Goal: Transaction & Acquisition: Download file/media

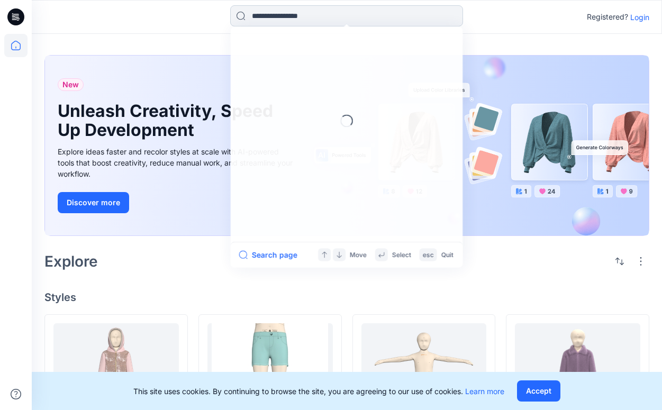
click at [283, 22] on input at bounding box center [346, 15] width 233 height 21
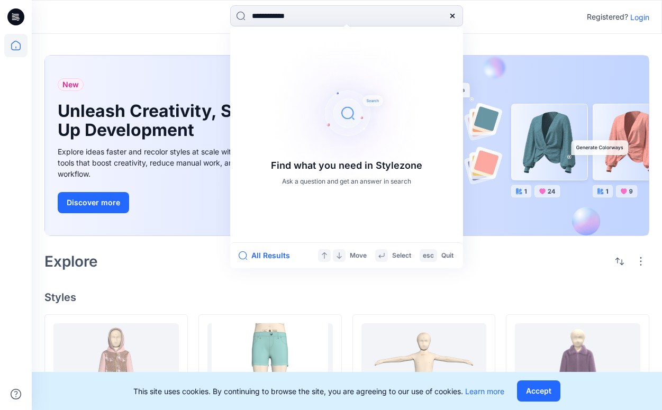
type input "**********"
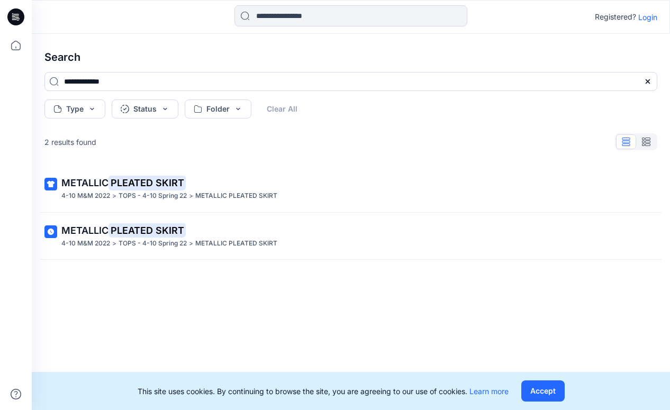
click at [648, 15] on p "Login" at bounding box center [648, 17] width 19 height 11
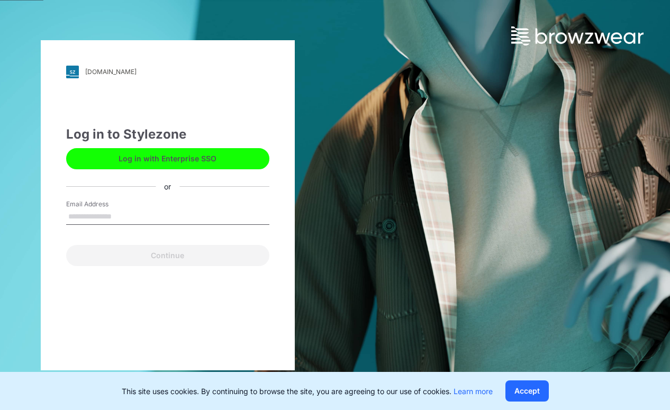
click at [137, 217] on input "Email Address" at bounding box center [167, 217] width 203 height 16
type input "**********"
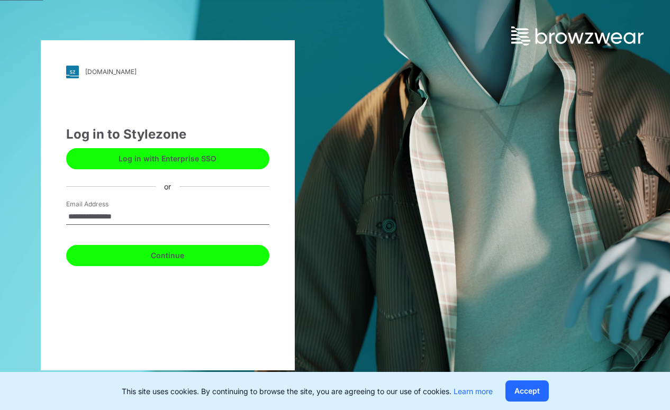
click at [150, 249] on button "Continue" at bounding box center [167, 255] width 203 height 21
click at [158, 260] on button "Continue" at bounding box center [167, 255] width 203 height 21
click at [165, 250] on button "Continue" at bounding box center [167, 255] width 203 height 21
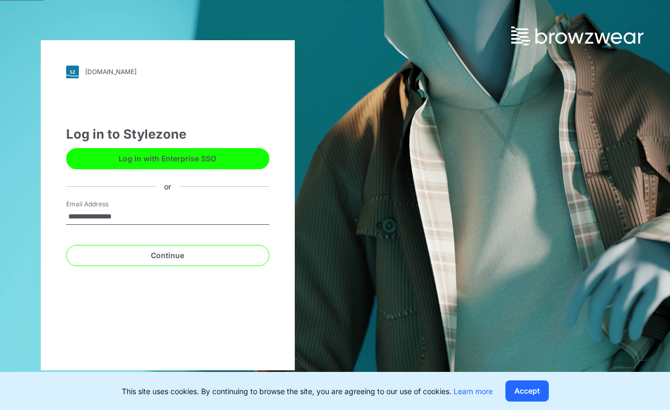
click at [169, 215] on input "**********" at bounding box center [167, 217] width 203 height 16
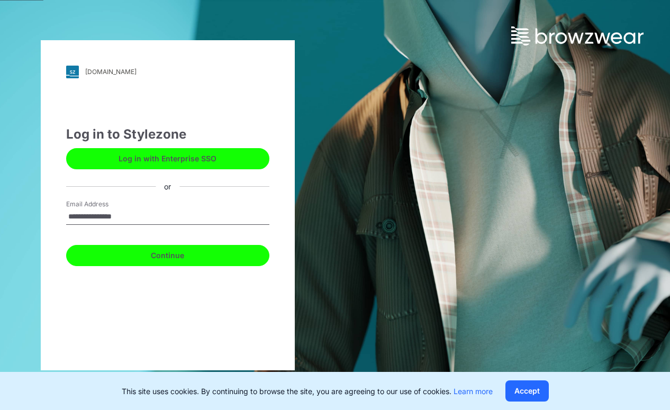
click at [248, 256] on button "Continue" at bounding box center [167, 255] width 203 height 21
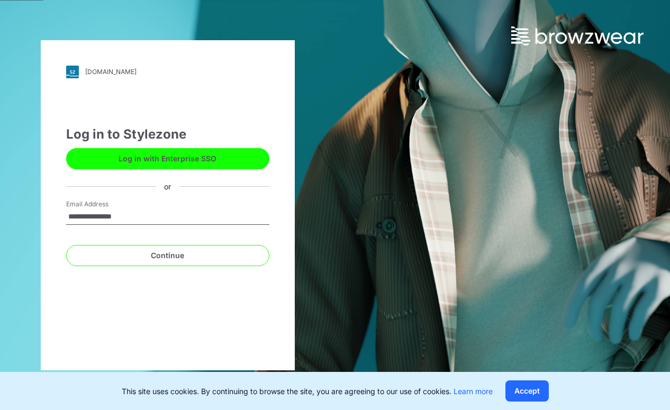
click at [182, 220] on input "**********" at bounding box center [167, 217] width 203 height 16
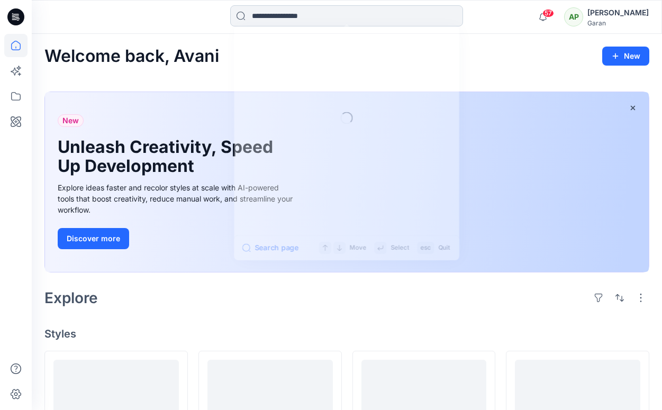
click at [347, 14] on input at bounding box center [346, 15] width 233 height 21
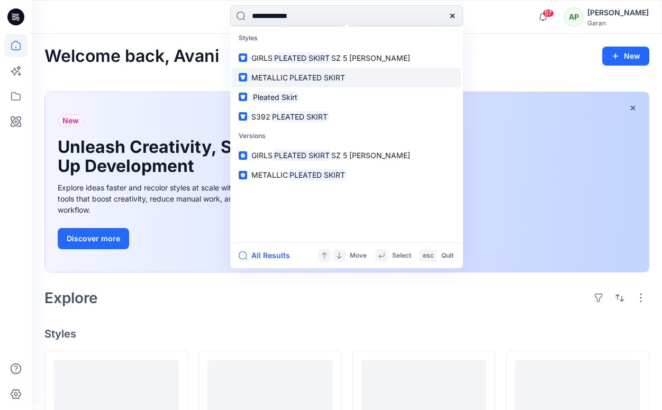
type input "**********"
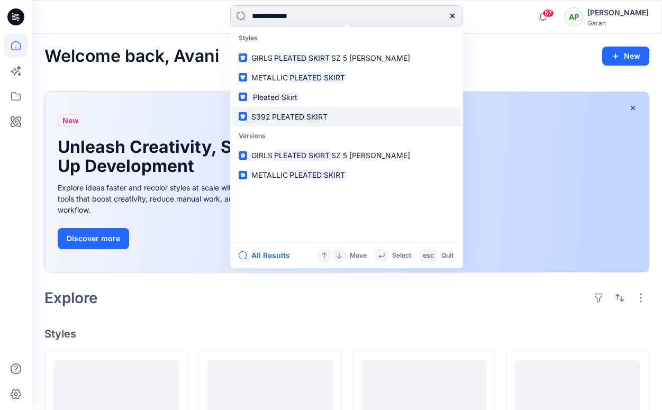
click at [302, 116] on mark "PLEATED SKIRT" at bounding box center [300, 117] width 59 height 12
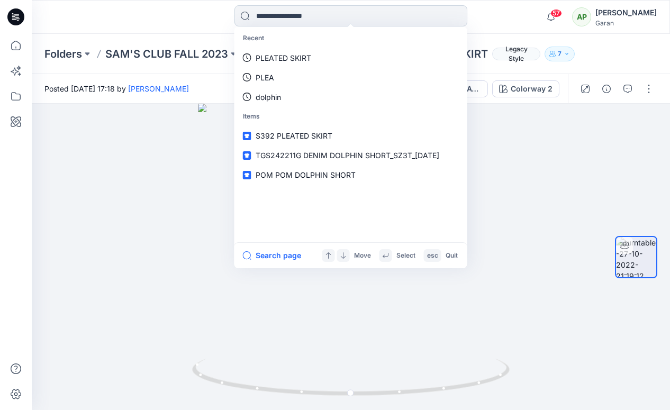
drag, startPoint x: 339, startPoint y: 17, endPoint x: 287, endPoint y: 17, distance: 51.9
click at [287, 17] on input at bounding box center [351, 15] width 233 height 21
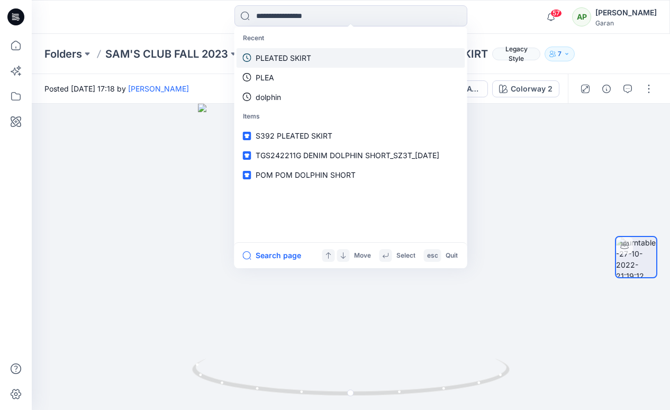
click at [295, 59] on p "PLEATED SKIRT" at bounding box center [284, 57] width 56 height 11
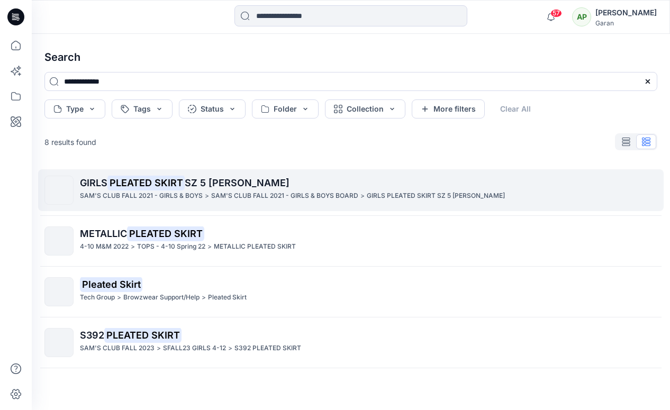
click at [107, 178] on span "GIRLS" at bounding box center [94, 182] width 28 height 11
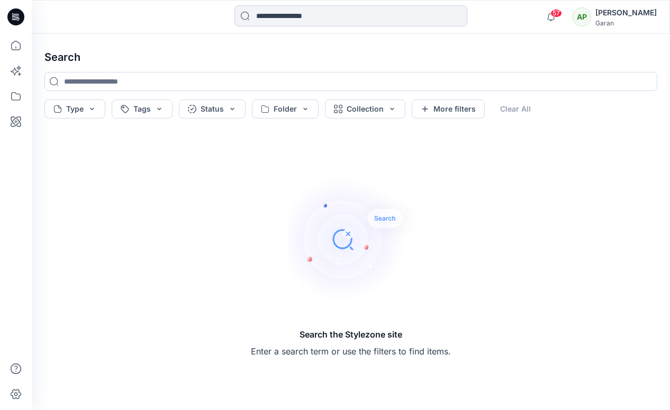
click at [291, 16] on input at bounding box center [351, 15] width 233 height 21
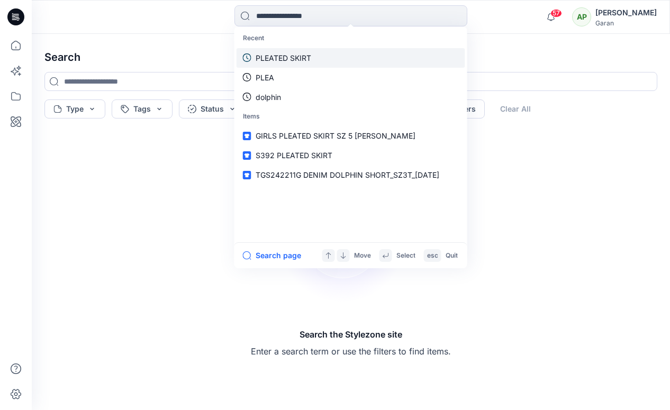
click at [315, 64] on link "PLEATED SKIRT" at bounding box center [351, 58] width 229 height 20
type input "**********"
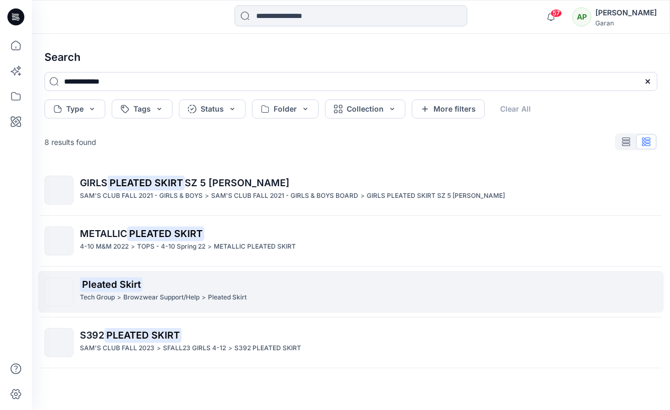
click at [101, 285] on mark "Pleated Skirt" at bounding box center [111, 284] width 62 height 15
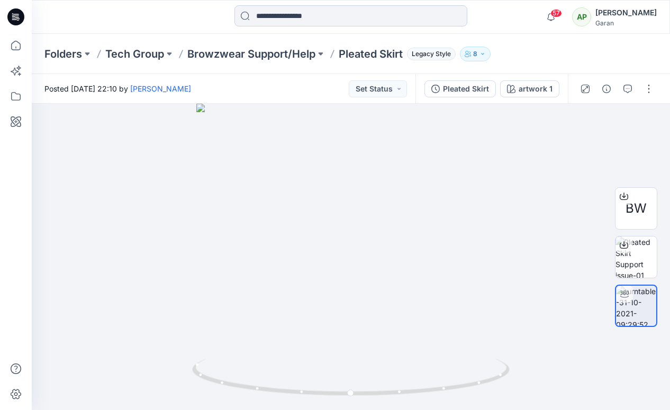
click at [276, 21] on input at bounding box center [351, 15] width 233 height 21
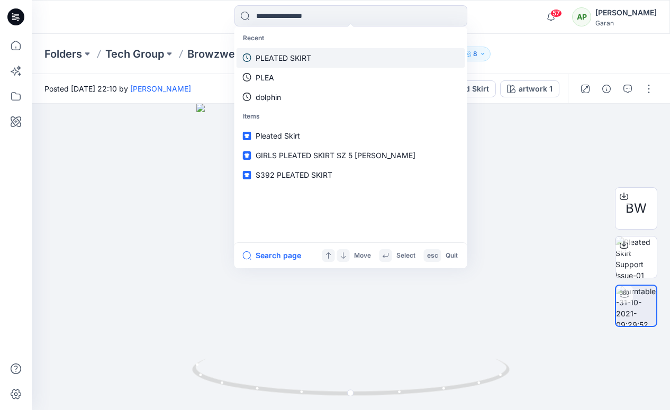
click at [282, 61] on p "PLEATED SKIRT" at bounding box center [284, 57] width 56 height 11
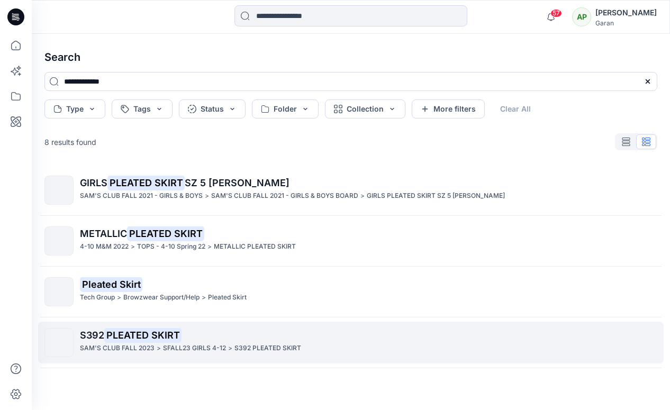
click at [163, 336] on mark "PLEATED SKIRT" at bounding box center [142, 335] width 77 height 15
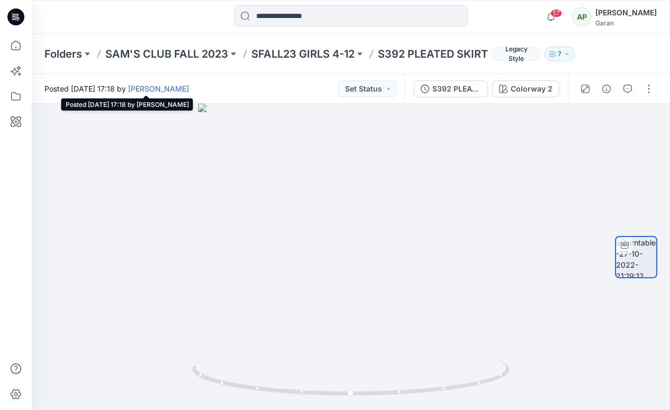
drag, startPoint x: 166, startPoint y: 89, endPoint x: 147, endPoint y: 89, distance: 19.1
click at [147, 89] on span "Posted Thursday, October 27, 2022 17:18 by Tshara Payne" at bounding box center [116, 88] width 145 height 11
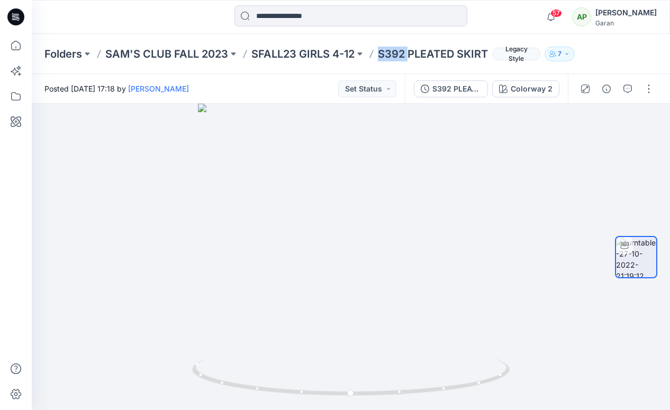
drag, startPoint x: 381, startPoint y: 52, endPoint x: 408, endPoint y: 55, distance: 27.1
click at [408, 55] on p "S392 PLEATED SKIRT" at bounding box center [433, 54] width 110 height 15
copy p "S392"
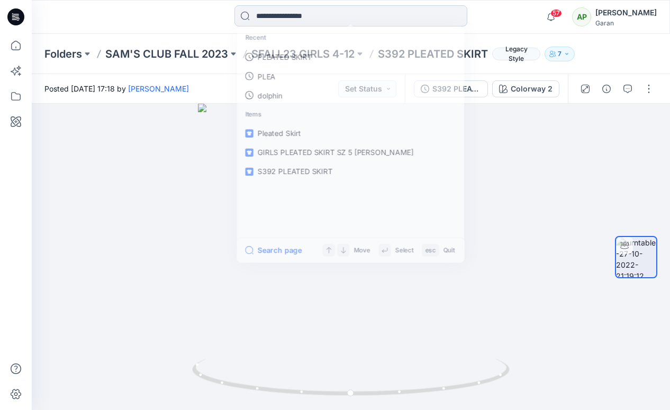
click at [288, 8] on input at bounding box center [351, 15] width 233 height 21
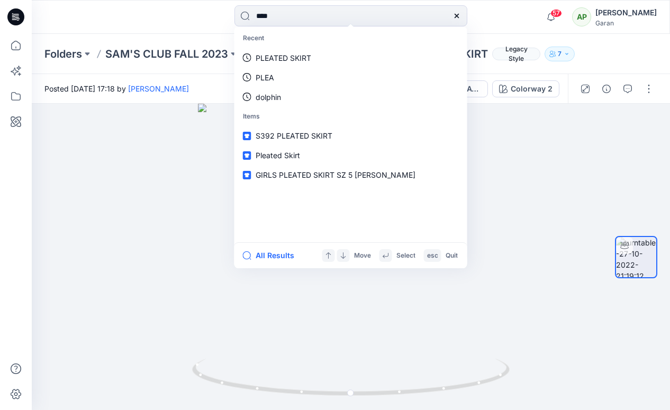
type input "*****"
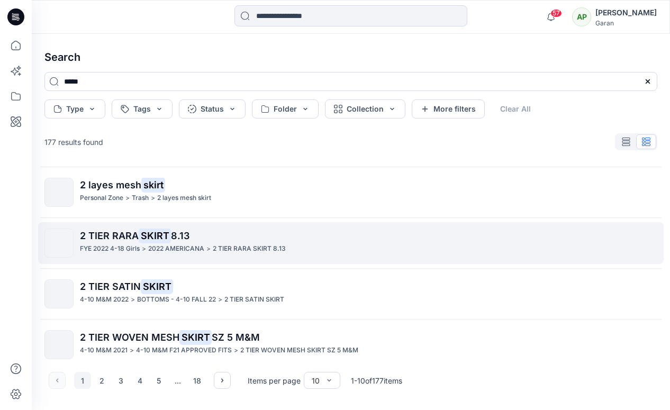
scroll to position [101, 0]
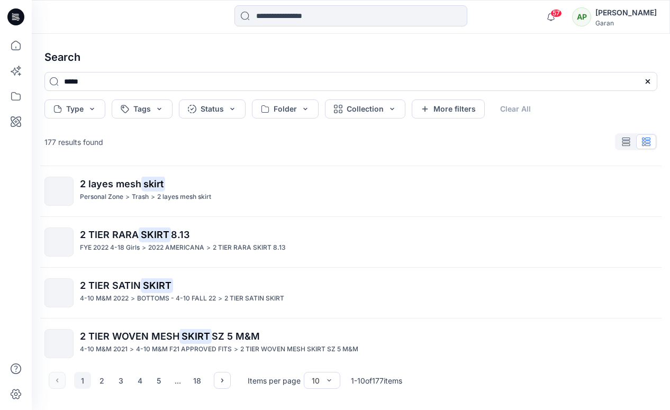
click at [154, 234] on mark "SKIRT" at bounding box center [155, 234] width 32 height 15
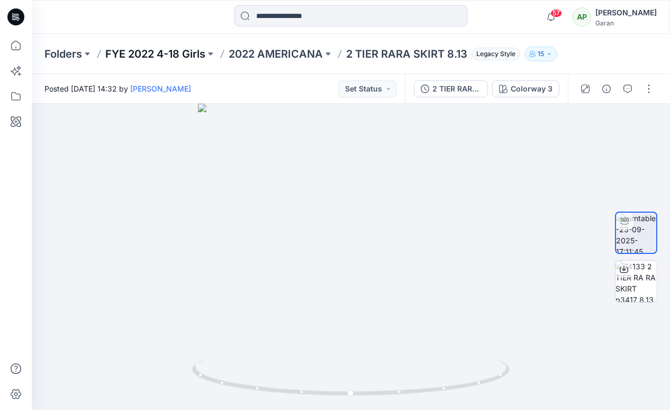
click at [175, 52] on p "FYE 2022 4-18 Girls" at bounding box center [155, 54] width 100 height 15
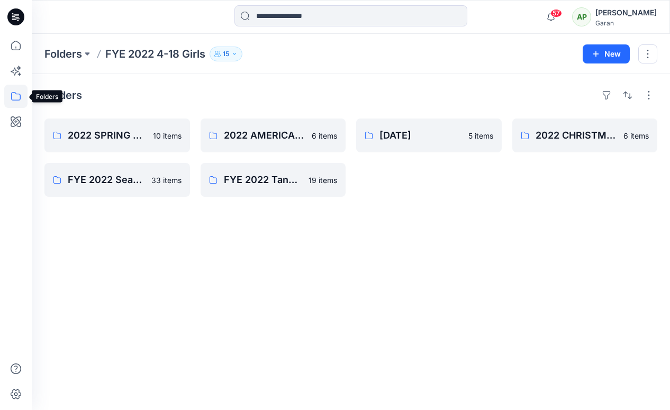
click at [19, 97] on icon at bounding box center [15, 96] width 23 height 23
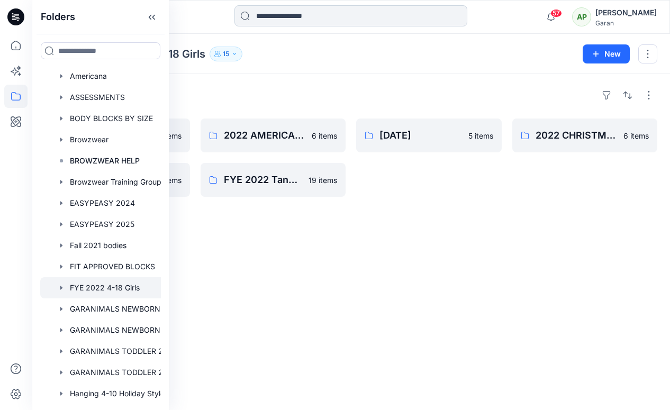
scroll to position [87, 0]
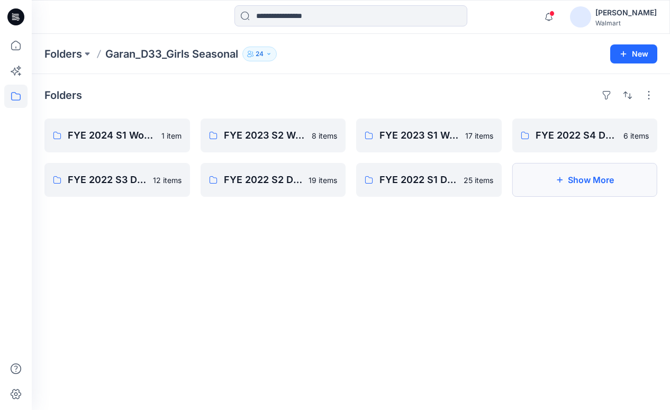
click at [556, 177] on icon "button" at bounding box center [559, 180] width 8 height 8
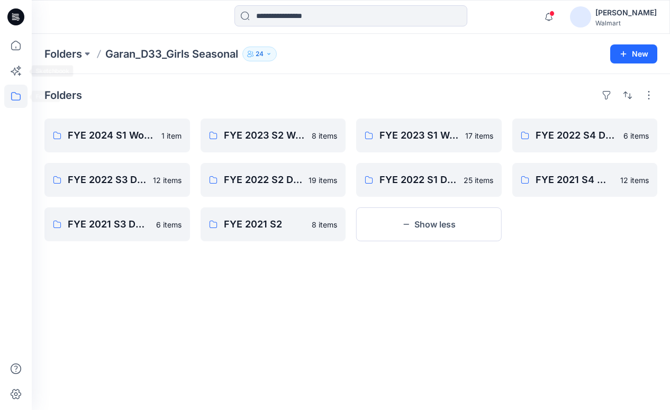
click at [9, 101] on icon at bounding box center [15, 96] width 23 height 23
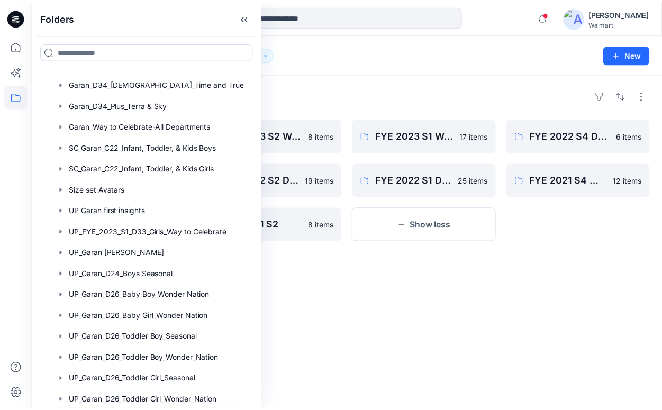
scroll to position [170, 0]
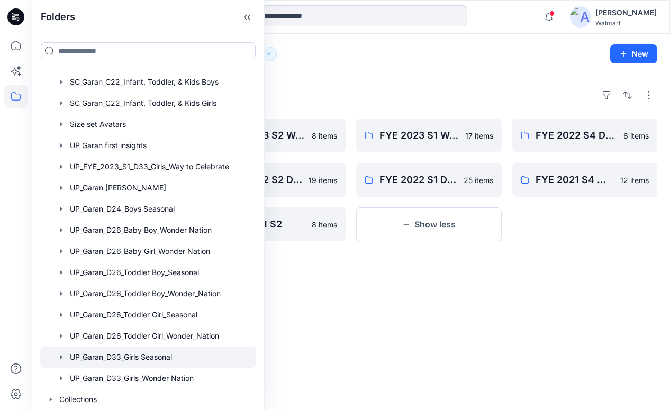
click at [155, 355] on div at bounding box center [148, 357] width 216 height 21
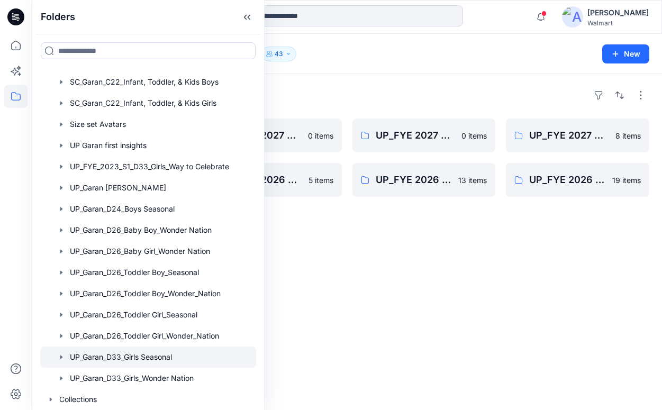
drag, startPoint x: 431, startPoint y: 311, endPoint x: 436, endPoint y: 280, distance: 31.6
click at [432, 311] on div at bounding box center [424, 367] width 143 height 171
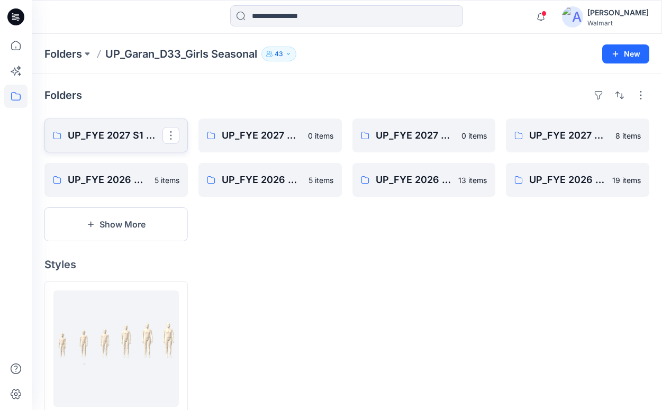
click at [127, 141] on p "UP_FYE 2027 S1 Way to Celebrate" at bounding box center [115, 135] width 95 height 15
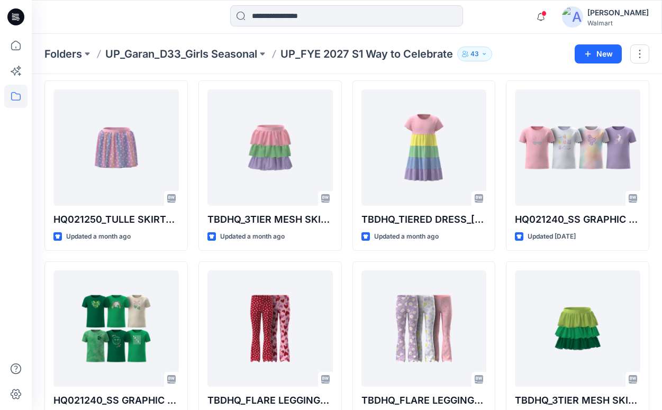
scroll to position [228, 0]
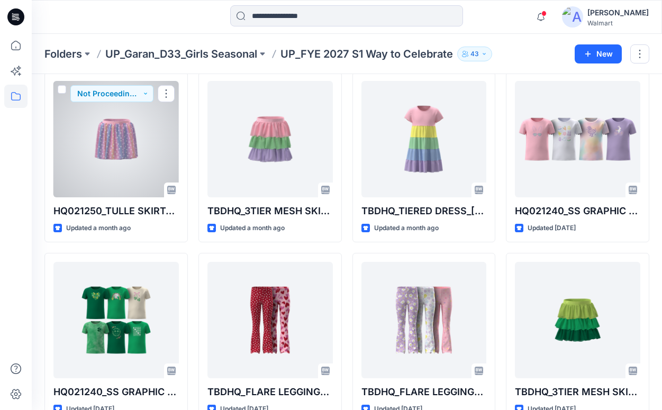
click at [165, 141] on div at bounding box center [115, 139] width 125 height 116
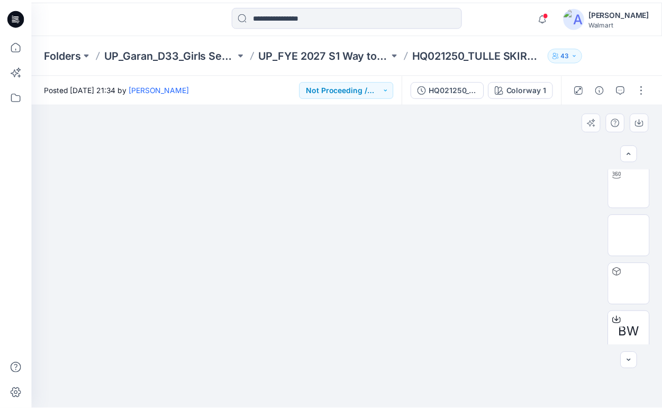
scroll to position [60, 0]
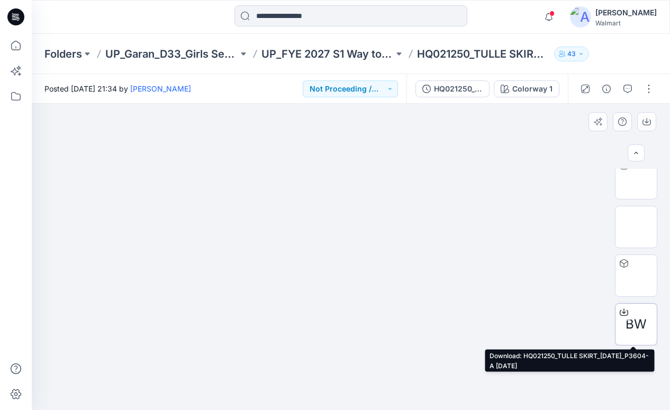
click at [623, 311] on icon at bounding box center [624, 312] width 8 height 8
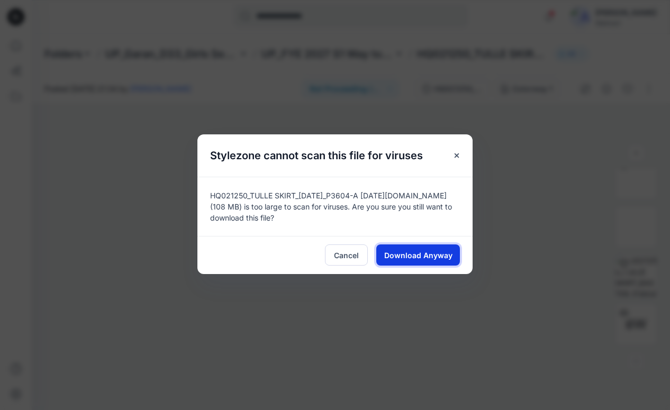
click at [447, 258] on span "Download Anyway" at bounding box center [418, 255] width 68 height 11
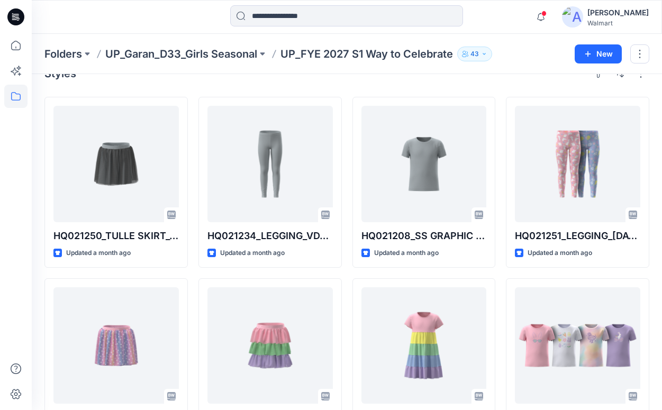
scroll to position [23, 0]
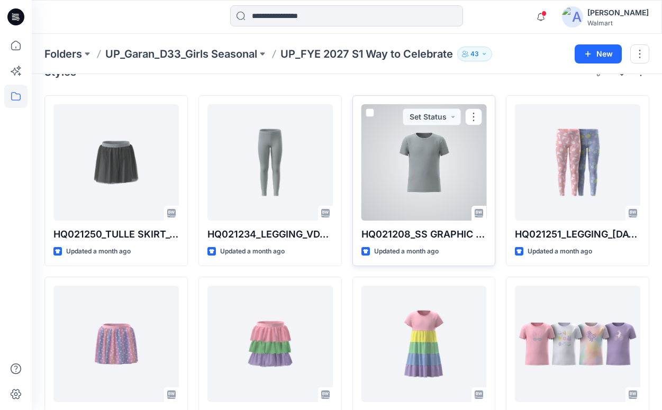
click at [432, 164] on div at bounding box center [424, 162] width 125 height 116
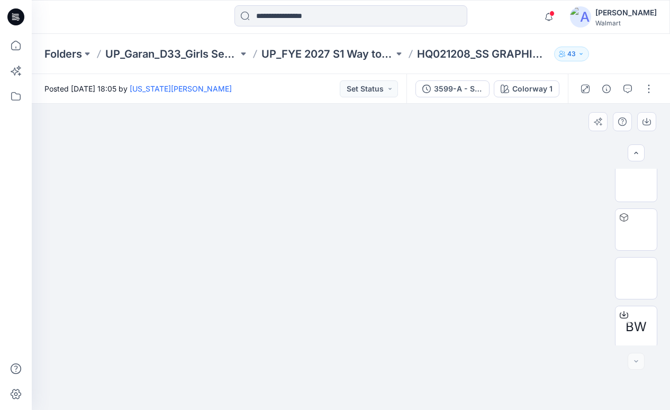
scroll to position [109, 0]
click at [621, 310] on icon at bounding box center [624, 312] width 8 height 8
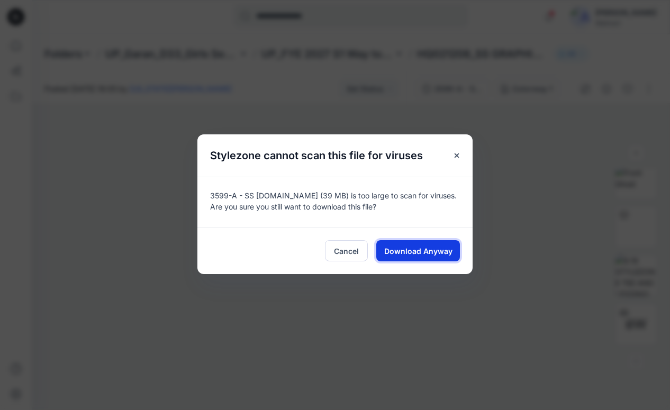
click at [434, 253] on span "Download Anyway" at bounding box center [418, 251] width 68 height 11
